Goal: Task Accomplishment & Management: Manage account settings

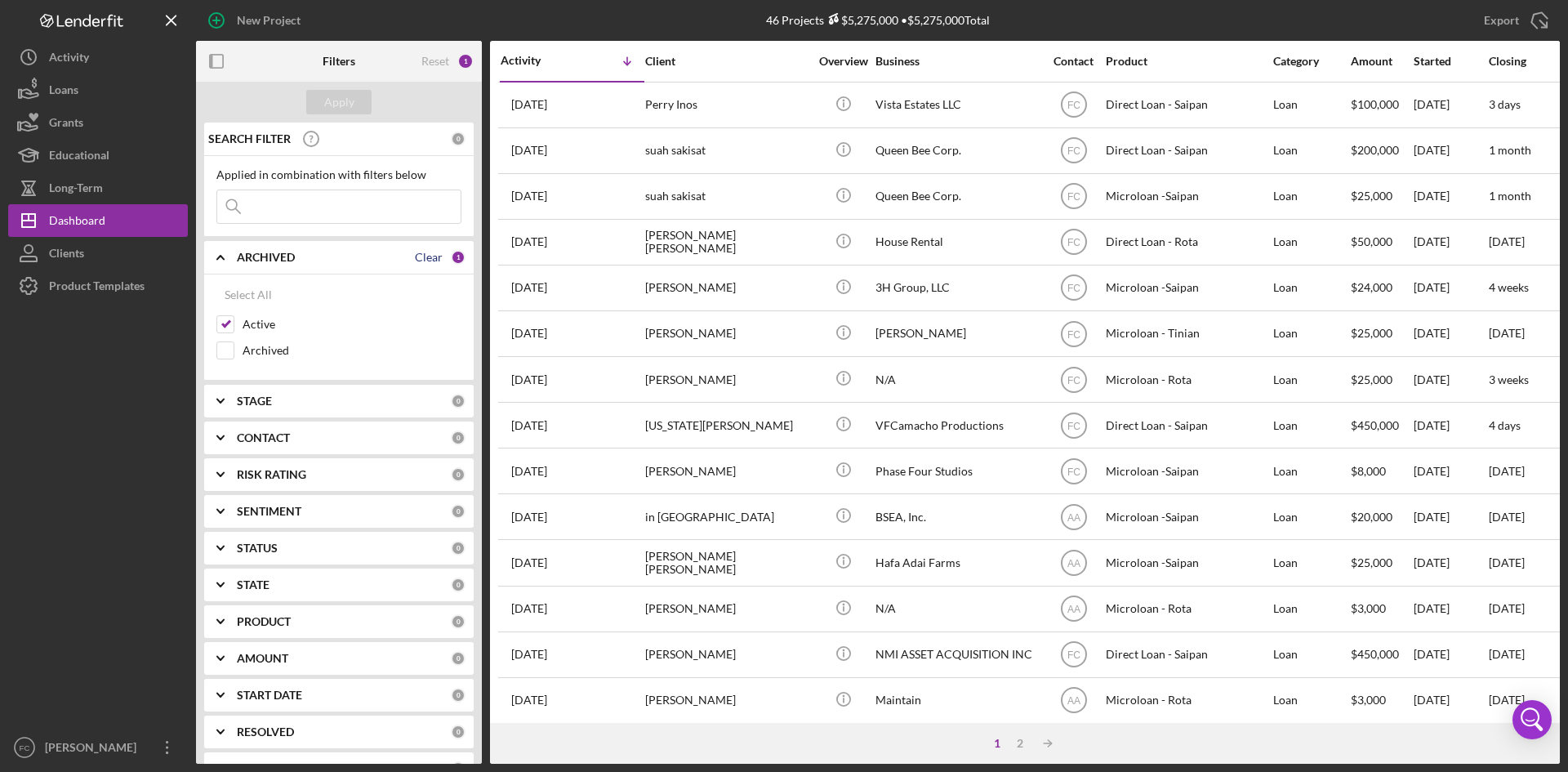
click at [428, 263] on div "Clear" at bounding box center [428, 257] width 28 height 13
click at [219, 322] on input "Active" at bounding box center [225, 324] width 16 height 16
checkbox input "true"
click at [83, 739] on div "[PERSON_NAME]" at bounding box center [93, 749] width 106 height 37
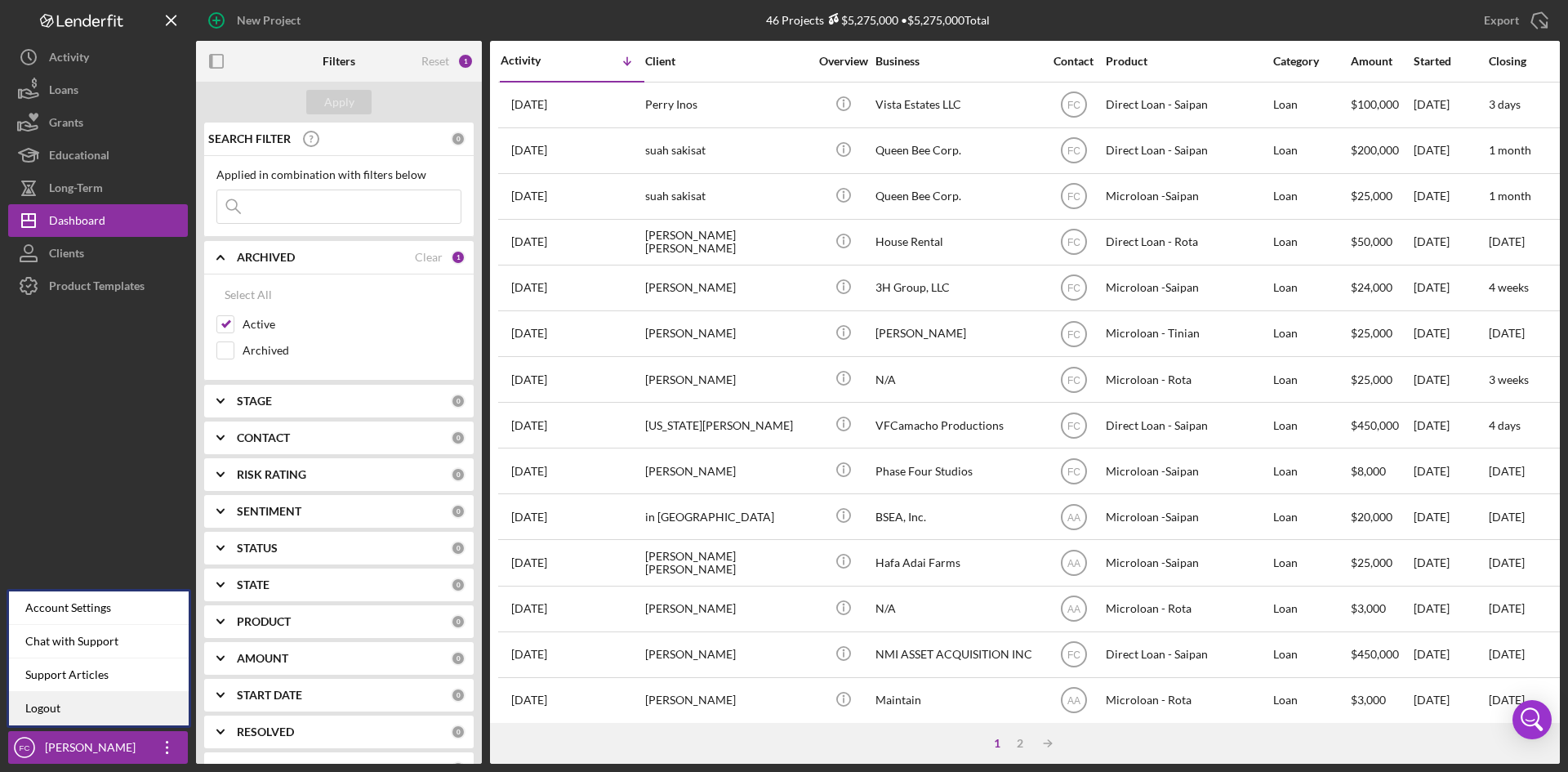
click at [78, 707] on link "Logout" at bounding box center [98, 709] width 180 height 34
